Goal: Information Seeking & Learning: Find specific fact

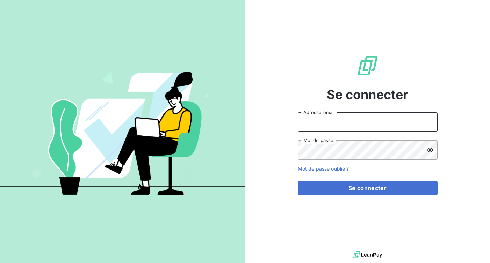
click at [364, 116] on input "Adresse email" at bounding box center [368, 123] width 140 height 20
type input "[PERSON_NAME][EMAIL_ADDRESS][DOMAIN_NAME]"
click at [298, 181] on button "Se connecter" at bounding box center [368, 188] width 140 height 15
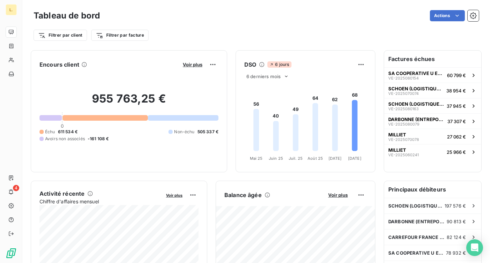
click at [212, 56] on div "Encours client Voir plus 955 763,25 € 0 Échu 611 534 € Non-échu 505 337 € Avoir…" at bounding box center [129, 111] width 196 height 122
click at [138, 82] on div "955 763,25 € 0 Échu 611 534 € Non-échu 505 337 € Avoirs non associés -161 108 €" at bounding box center [128, 117] width 179 height 94
click at [200, 63] on span "Voir plus" at bounding box center [193, 65] width 20 height 6
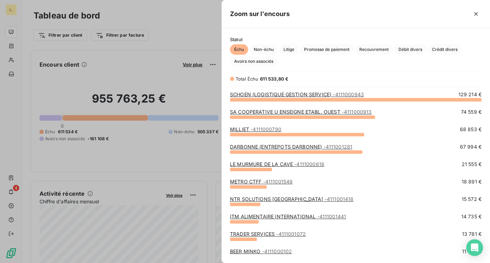
scroll to position [164, 268]
click at [196, 45] on div at bounding box center [245, 131] width 490 height 263
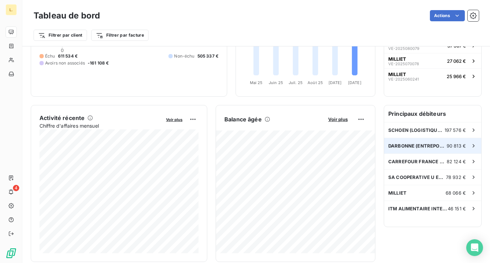
scroll to position [104, 0]
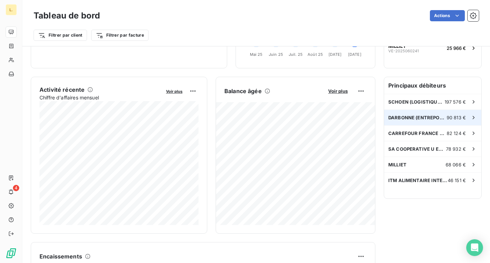
click at [421, 111] on div "[PERSON_NAME] (ENTREPOTS [PERSON_NAME]) 90 813 €" at bounding box center [432, 117] width 97 height 15
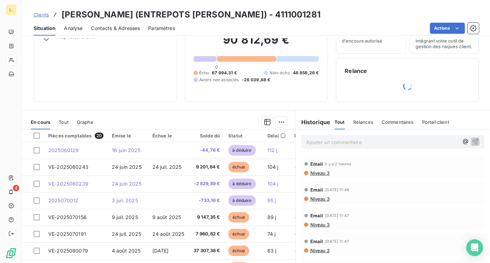
scroll to position [48, 0]
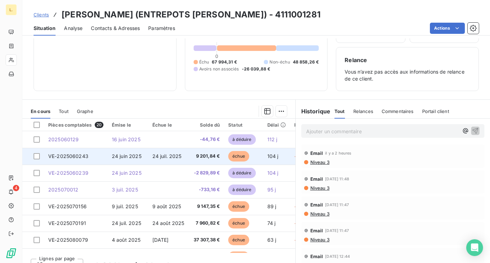
click at [171, 152] on td "24 juil. 2025" at bounding box center [168, 156] width 41 height 17
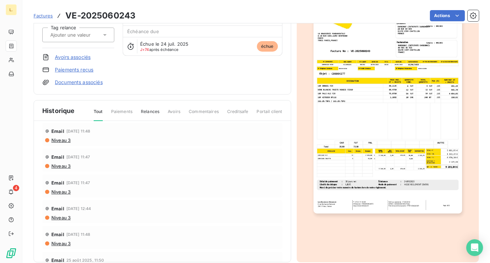
scroll to position [64, 0]
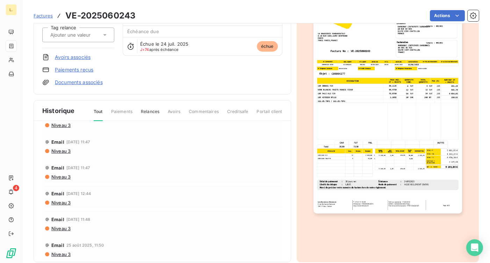
click at [64, 152] on span "Niveau 3" at bounding box center [61, 152] width 20 height 6
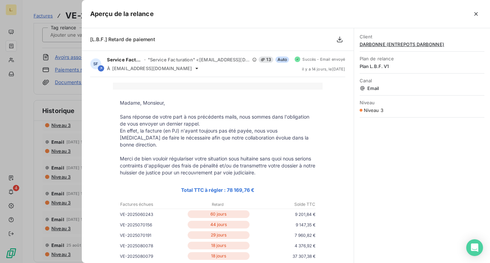
click at [6, 114] on div at bounding box center [245, 131] width 490 height 263
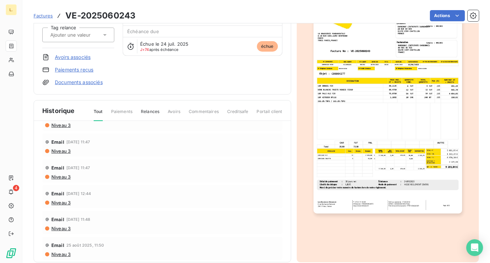
click at [163, 138] on div "Email [DATE] 11:47" at bounding box center [162, 142] width 234 height 11
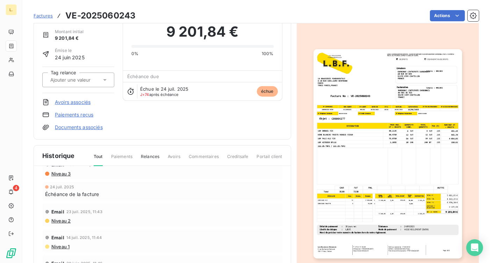
scroll to position [0, 0]
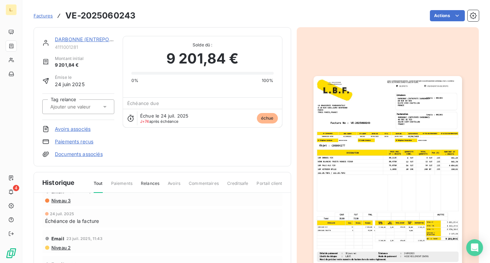
click at [41, 15] on span "Factures" at bounding box center [43, 16] width 19 height 6
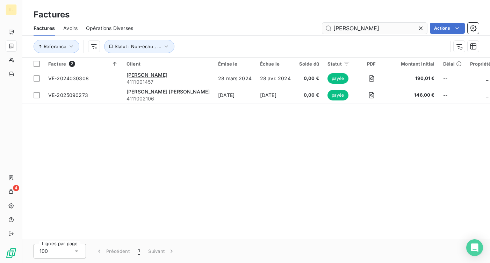
click at [373, 31] on input "[PERSON_NAME]" at bounding box center [374, 28] width 105 height 11
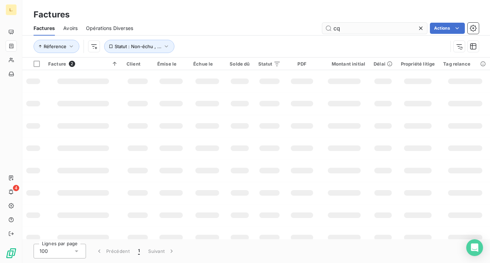
type input "c"
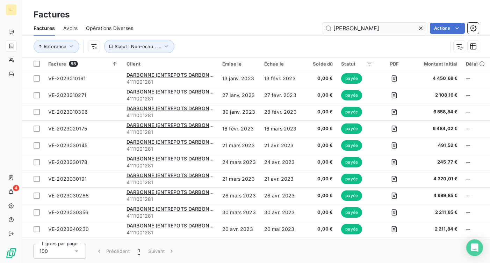
type input "[PERSON_NAME]"
click at [367, 30] on input "[PERSON_NAME]" at bounding box center [374, 28] width 105 height 11
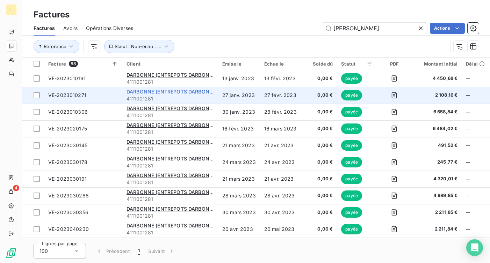
click at [179, 92] on span "DARBONNE (ENTREPOTS DARBONNE)" at bounding box center [171, 92] width 91 height 6
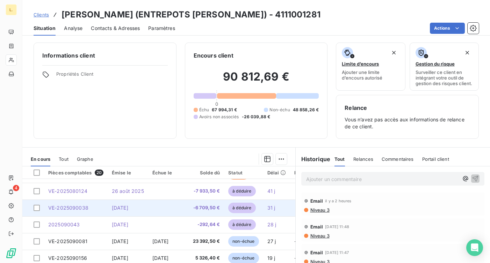
scroll to position [150, 0]
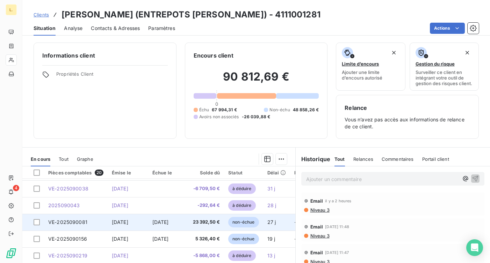
click at [169, 222] on span "[DATE]" at bounding box center [160, 222] width 16 height 6
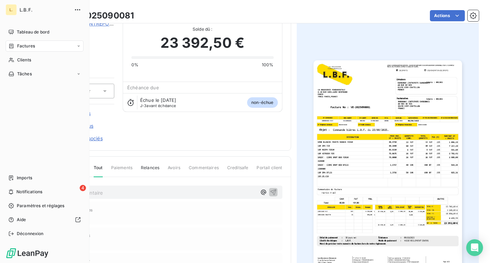
click at [10, 46] on icon at bounding box center [11, 46] width 4 height 5
click at [18, 21] on div "L. L.B.F. Tableau de bord Factures Clients Tâches Imports 4 Notifications Param…" at bounding box center [44, 131] width 89 height 263
click at [21, 27] on div "Tableau de bord" at bounding box center [45, 32] width 78 height 11
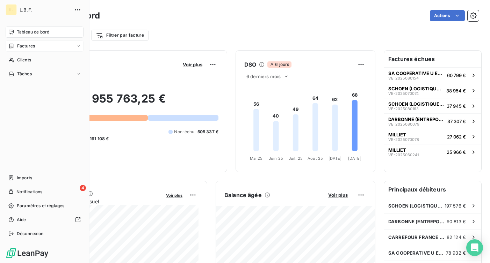
click at [13, 45] on icon at bounding box center [11, 46] width 6 height 6
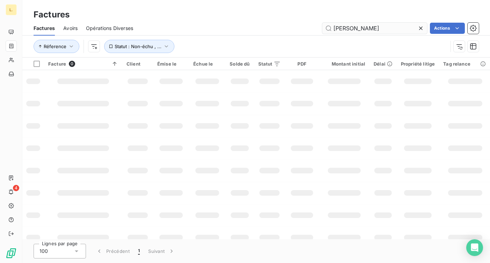
click at [385, 30] on input "[PERSON_NAME]" at bounding box center [374, 28] width 105 height 11
type input "milliet"
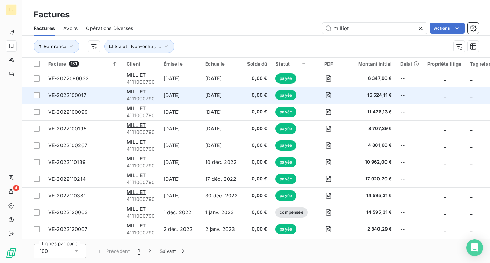
click at [165, 95] on td "[DATE]" at bounding box center [180, 95] width 42 height 17
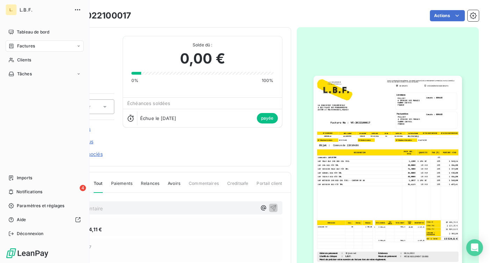
click at [9, 44] on icon at bounding box center [11, 46] width 4 height 5
click at [11, 45] on icon at bounding box center [11, 46] width 4 height 5
click at [13, 45] on icon at bounding box center [11, 46] width 4 height 5
click at [26, 55] on div "Clients" at bounding box center [45, 60] width 78 height 11
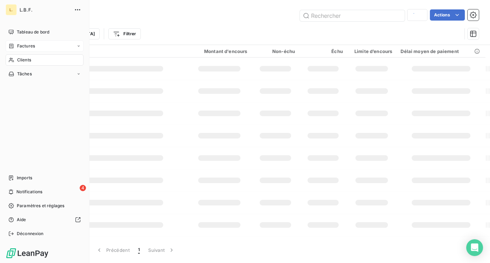
click at [31, 49] on div "Factures" at bounding box center [45, 46] width 78 height 11
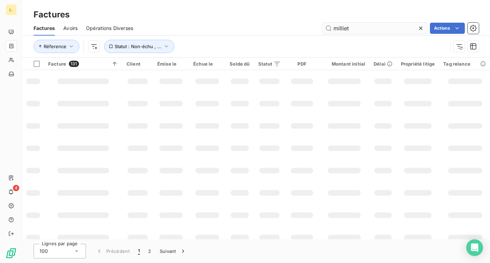
click at [390, 24] on input "milliet" at bounding box center [374, 28] width 105 height 11
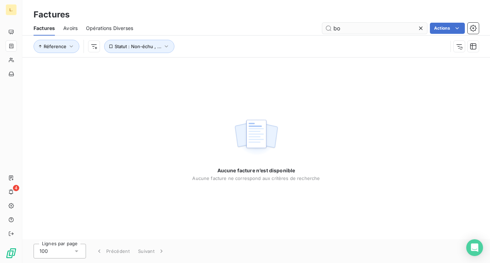
type input "b"
type input "p"
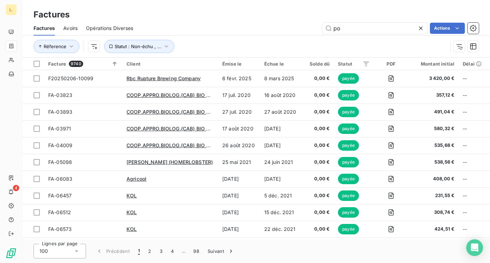
type input "p"
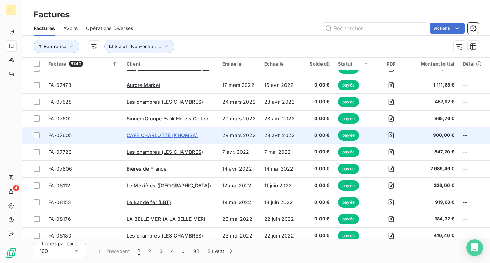
scroll to position [279, 0]
click at [182, 133] on span "CAFE CHARLOTTE (KHOMSA)" at bounding box center [161, 135] width 71 height 6
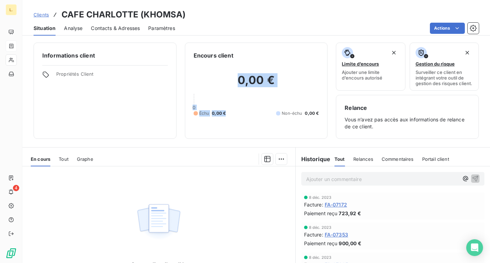
drag, startPoint x: 174, startPoint y: 67, endPoint x: 227, endPoint y: 128, distance: 81.0
click at [228, 122] on div "0,00 € 0 Échu 0,00 € Non-échu 0,00 €" at bounding box center [256, 95] width 125 height 71
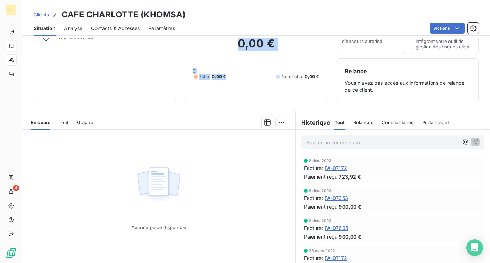
scroll to position [59, 0]
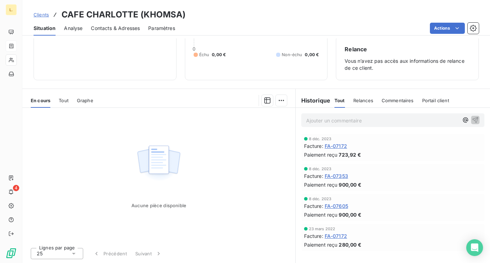
click at [338, 146] on span "FA-07172" at bounding box center [336, 146] width 22 height 7
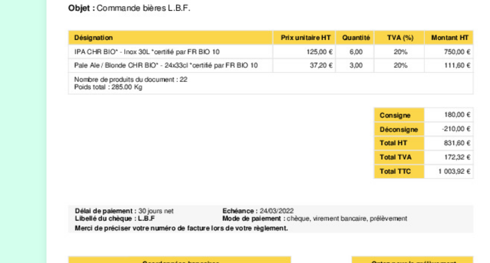
scroll to position [54, 0]
